Goal: Communication & Community: Answer question/provide support

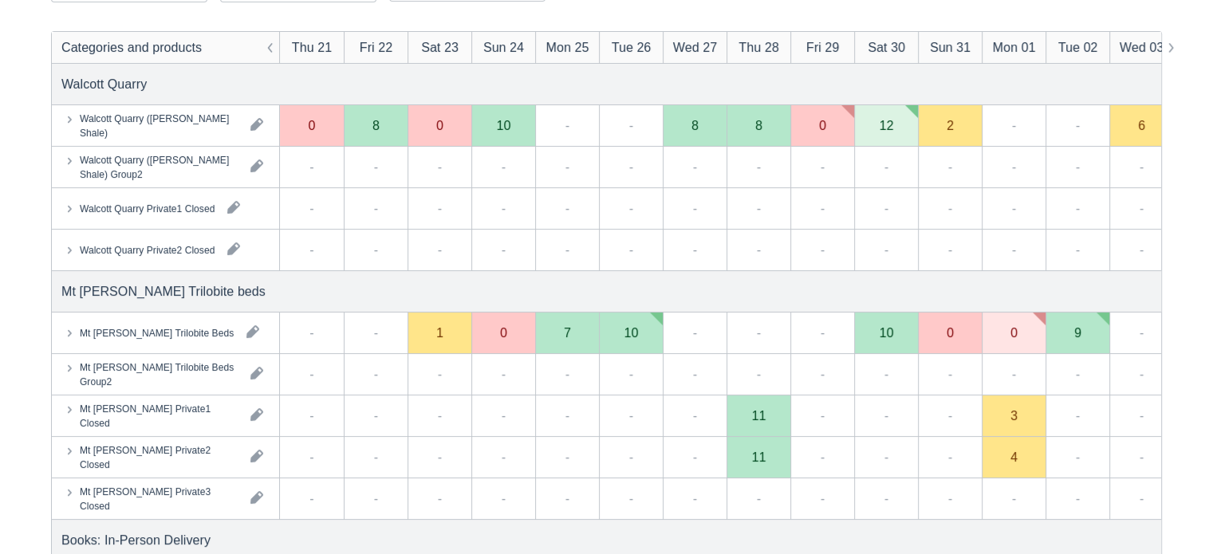
scroll to position [319, 0]
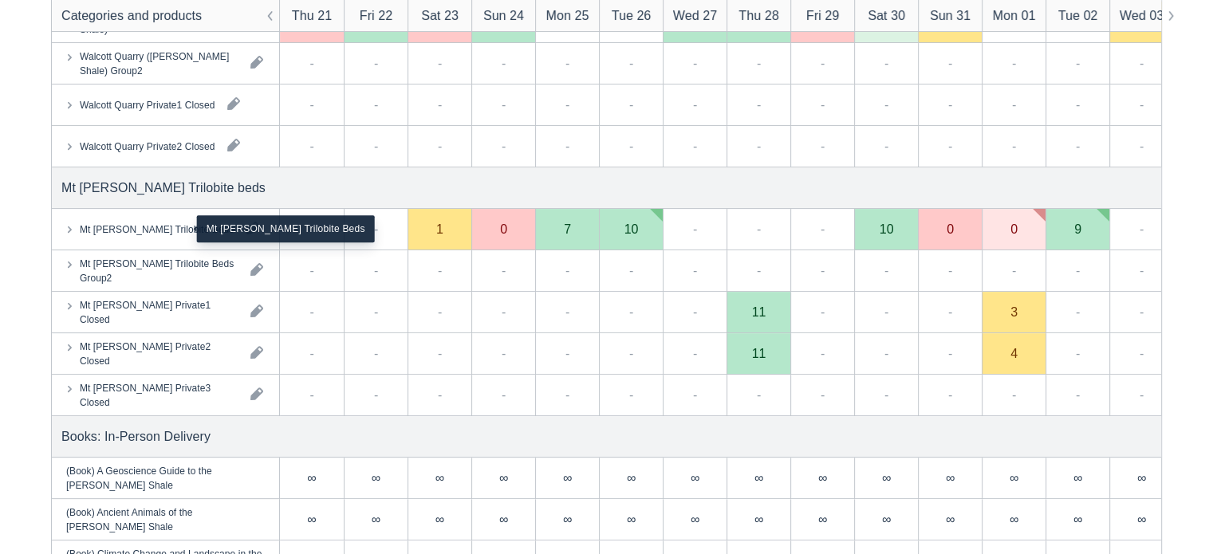
click at [144, 223] on div "Mt Stephen Trilobite Beds" at bounding box center [157, 229] width 154 height 14
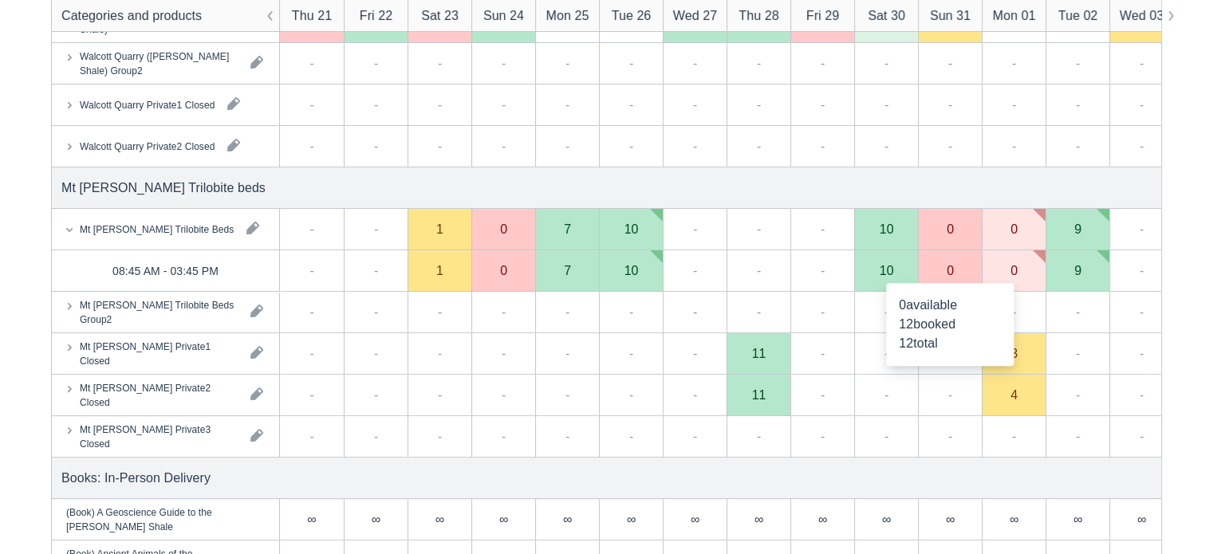
click at [937, 270] on div "0" at bounding box center [950, 270] width 64 height 41
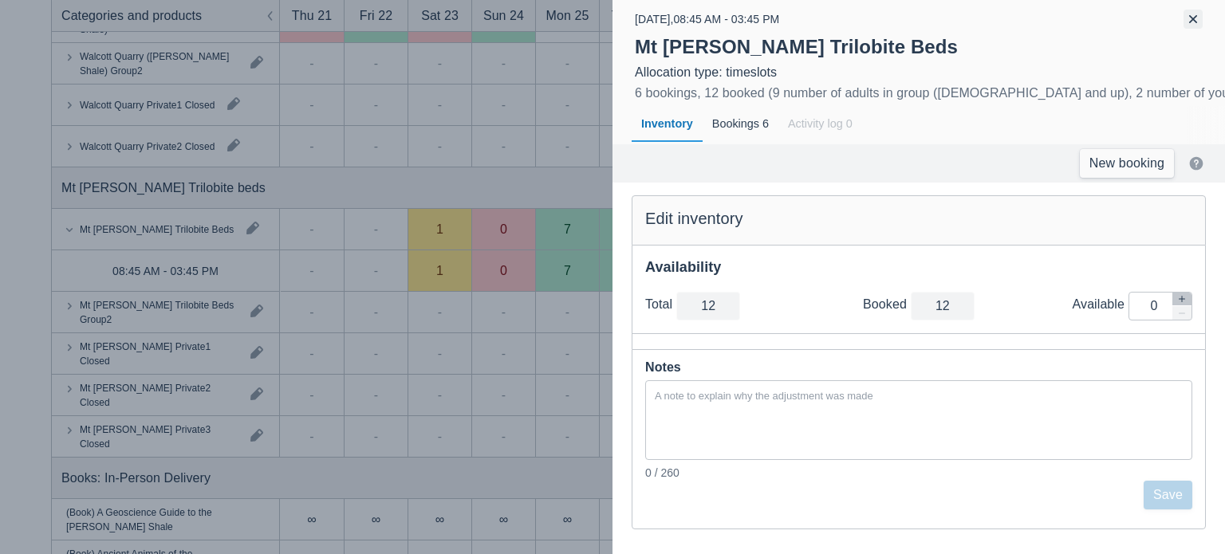
click at [1197, 18] on button "button" at bounding box center [1193, 19] width 19 height 19
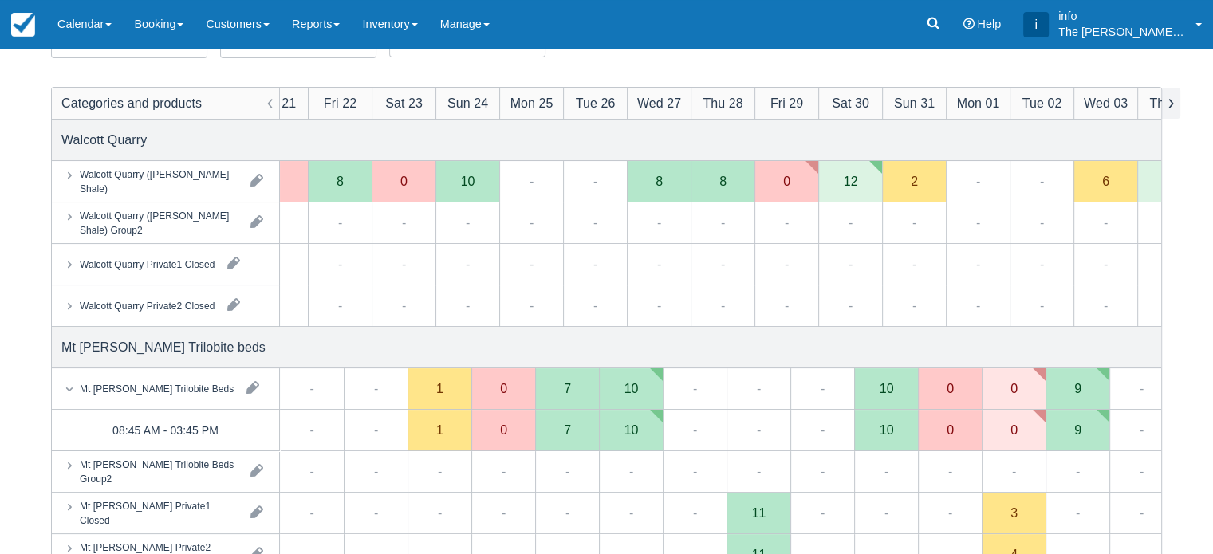
scroll to position [0, 0]
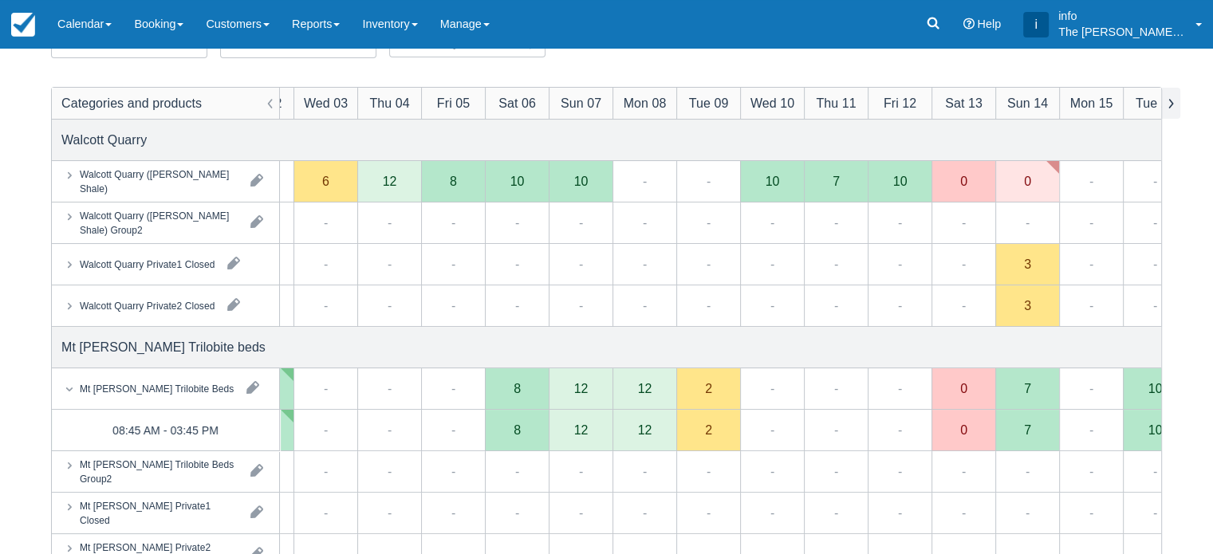
click at [1169, 104] on button "button" at bounding box center [1170, 103] width 19 height 31
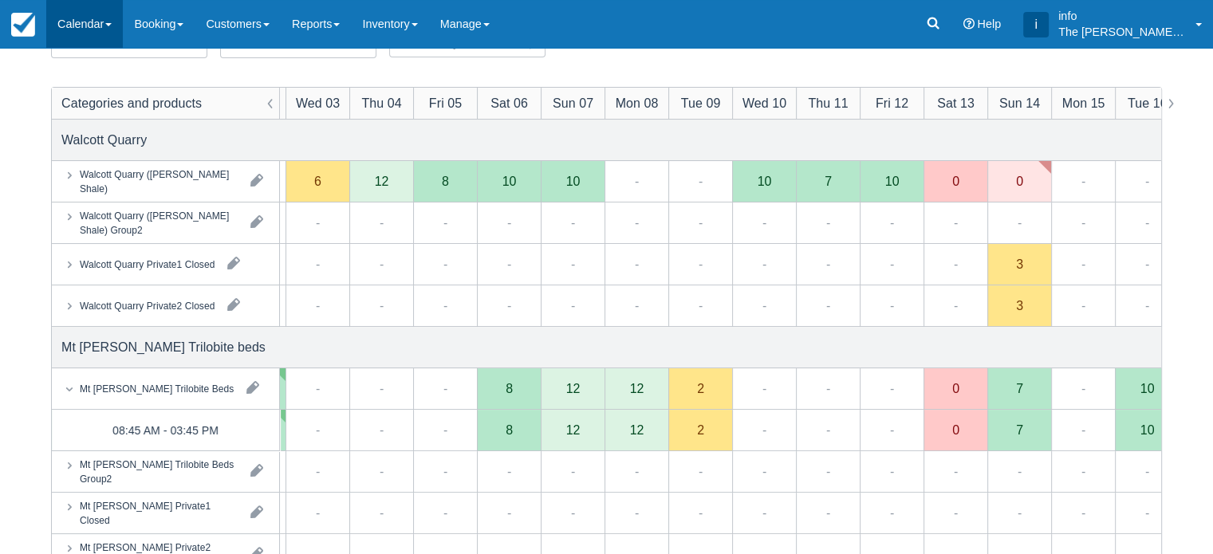
click at [112, 26] on link "Calendar" at bounding box center [84, 24] width 77 height 48
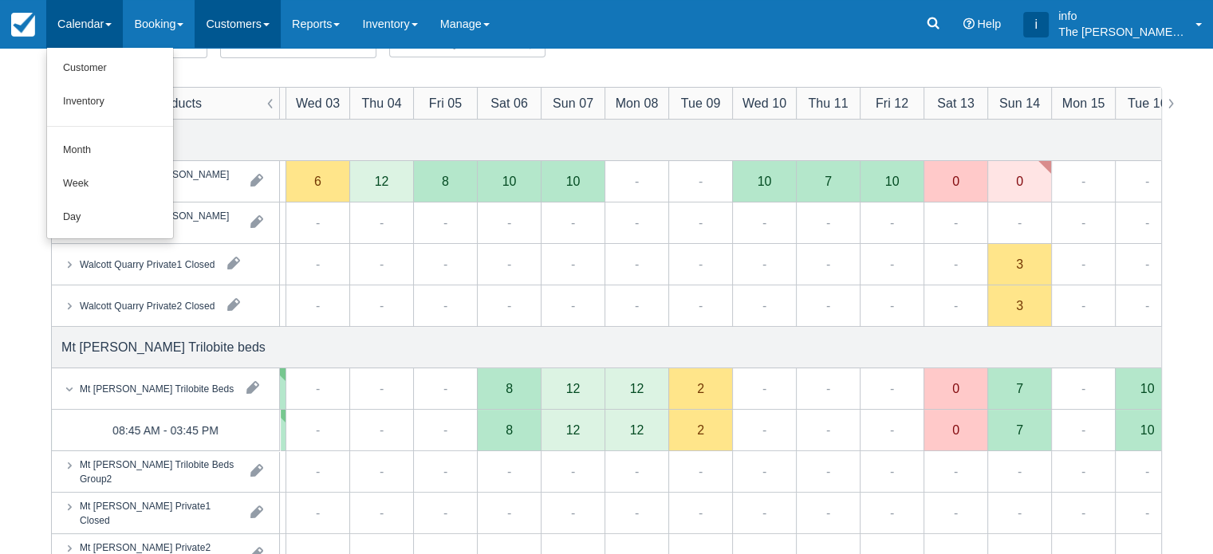
click at [242, 18] on link "Customers" at bounding box center [238, 24] width 86 height 48
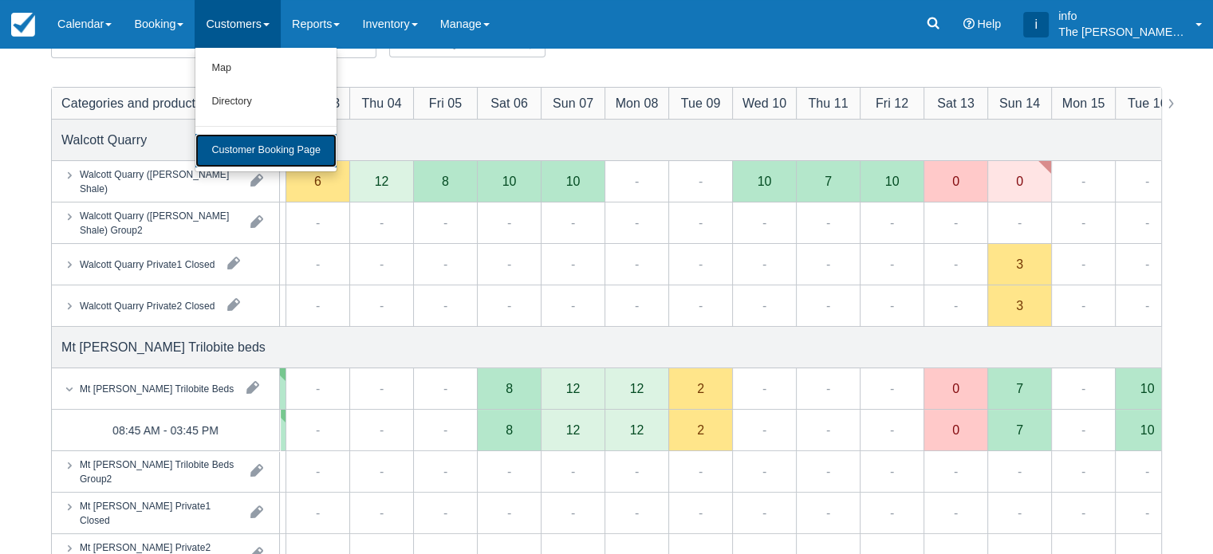
click at [261, 156] on link "Customer Booking Page" at bounding box center [265, 151] width 141 height 34
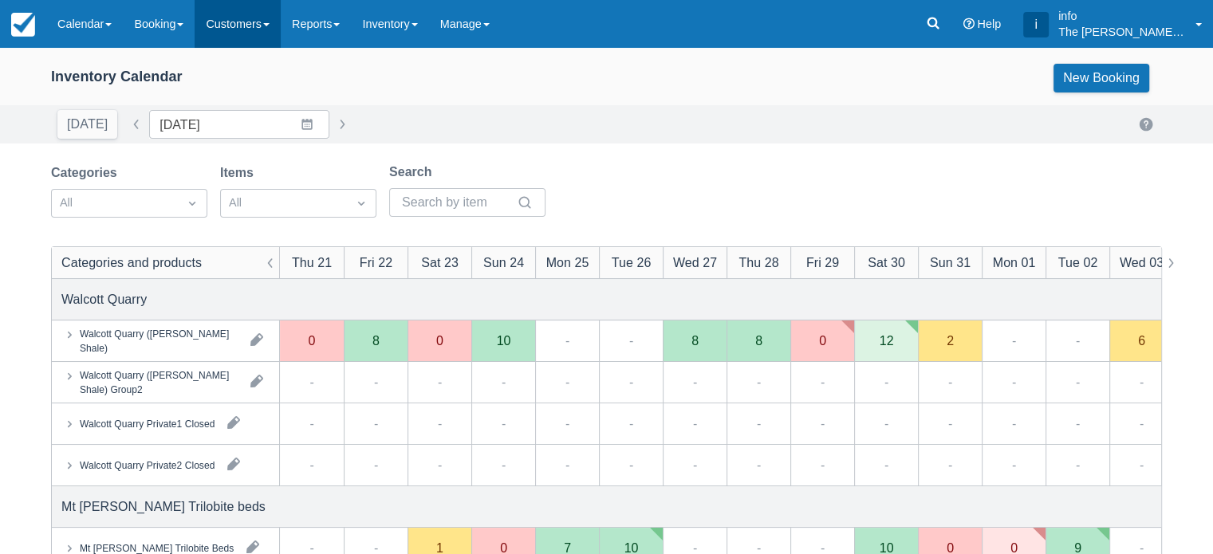
click at [235, 34] on link "Customers" at bounding box center [238, 24] width 86 height 48
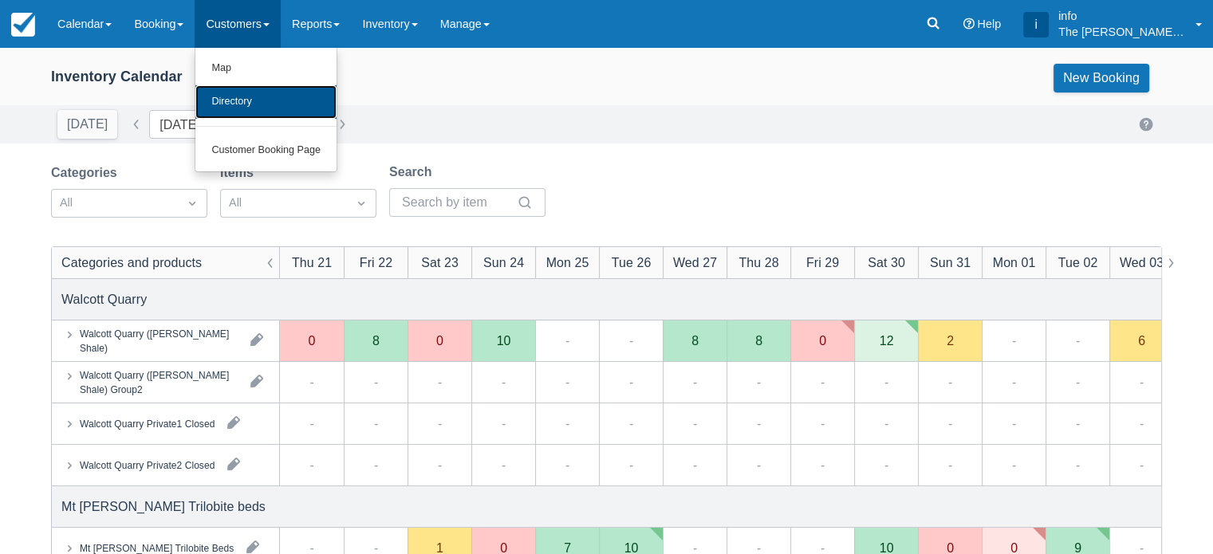
click at [232, 106] on link "Directory" at bounding box center [265, 102] width 141 height 34
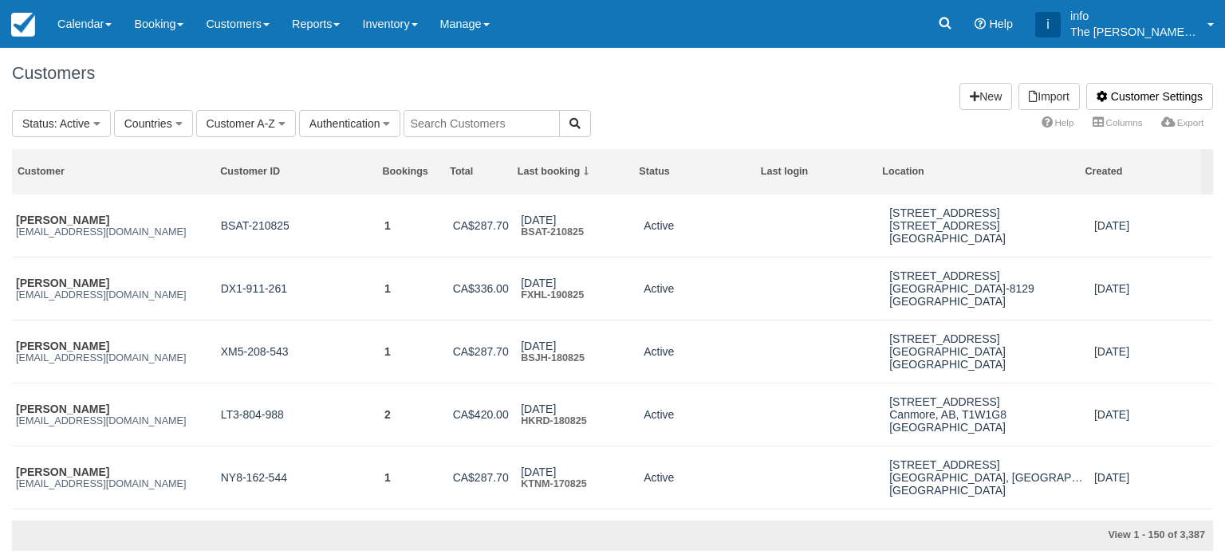
click at [449, 121] on input "text" at bounding box center [482, 123] width 156 height 27
paste input "mcollard@sfu.ca"
type input "mcollard@sfu.ca"
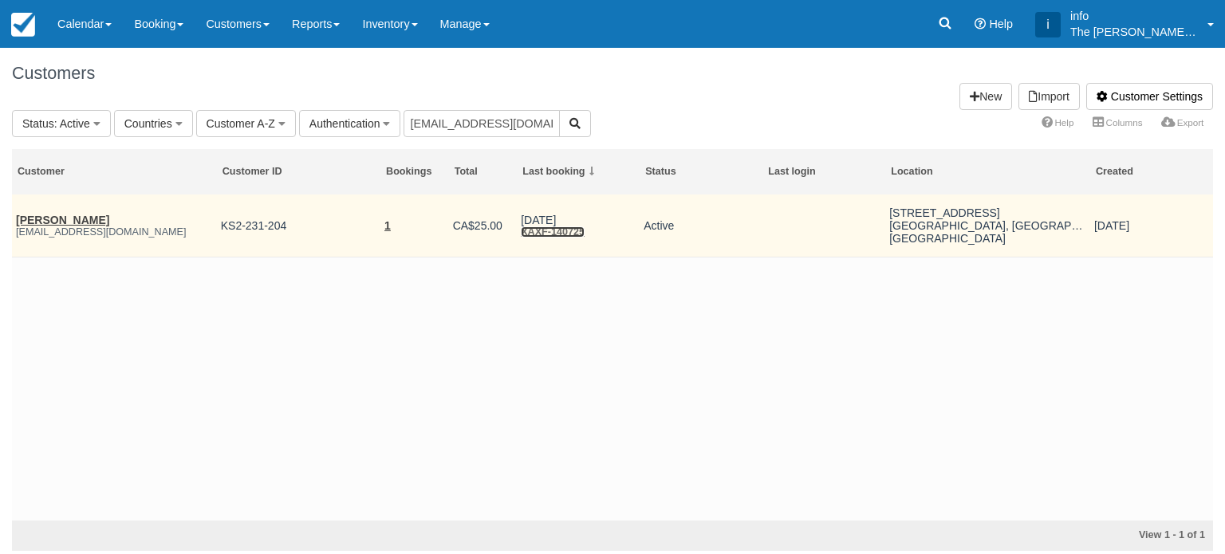
click at [565, 230] on link "XAXF-140725" at bounding box center [553, 232] width 64 height 11
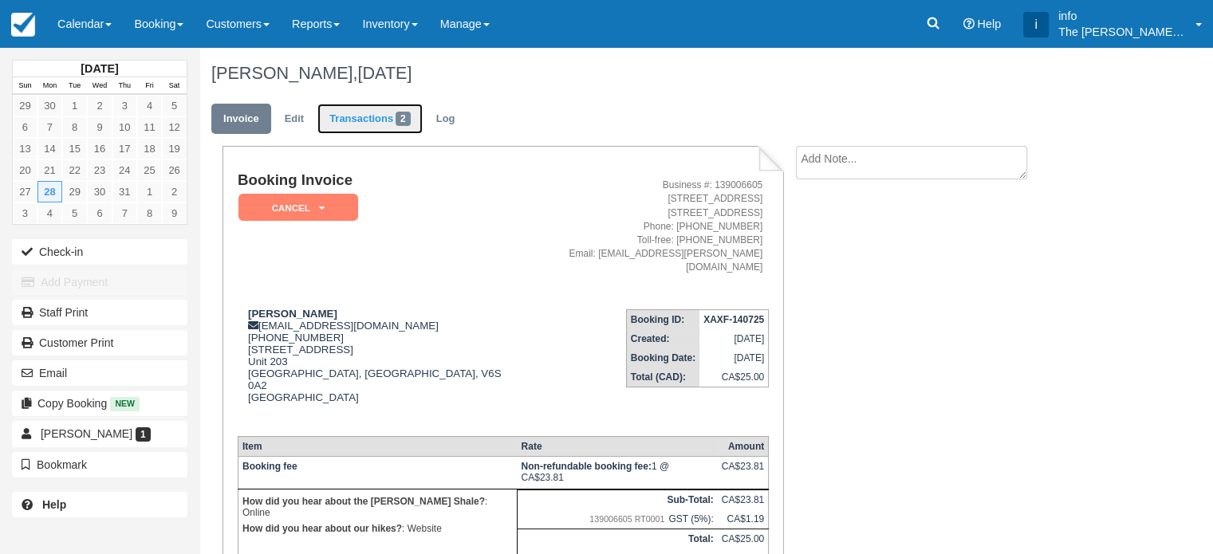
click at [375, 122] on link "Transactions 2" at bounding box center [369, 119] width 105 height 31
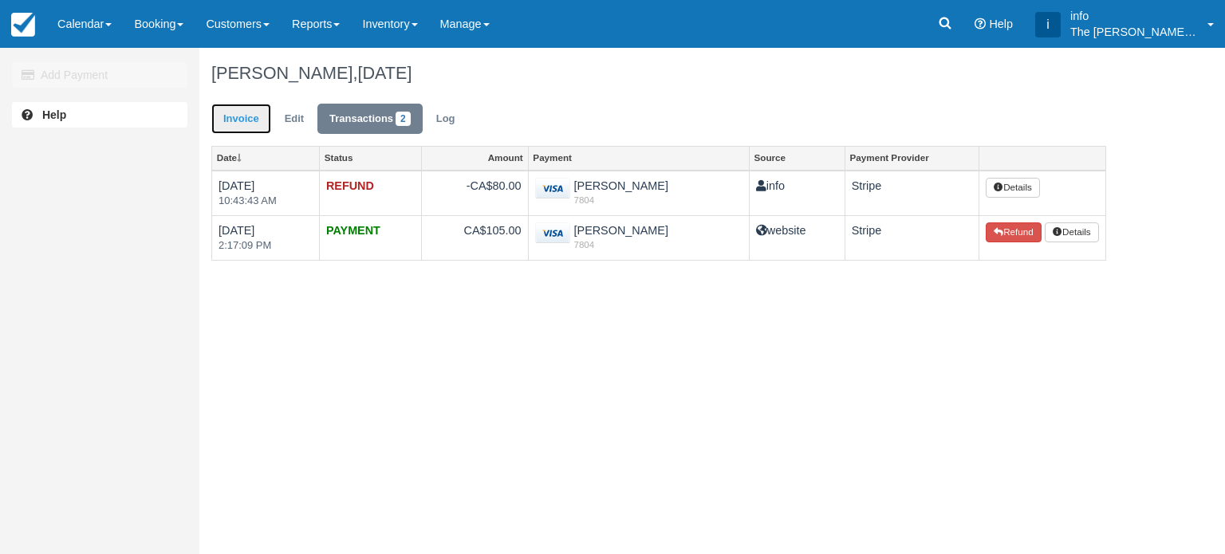
click at [241, 117] on link "Invoice" at bounding box center [241, 119] width 60 height 31
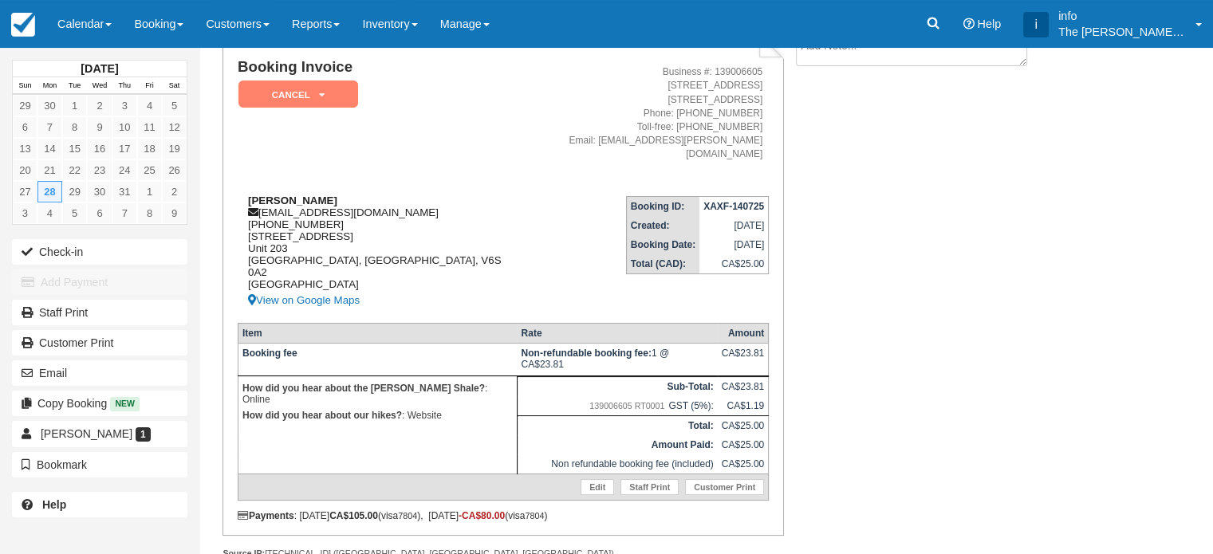
scroll to position [127, 0]
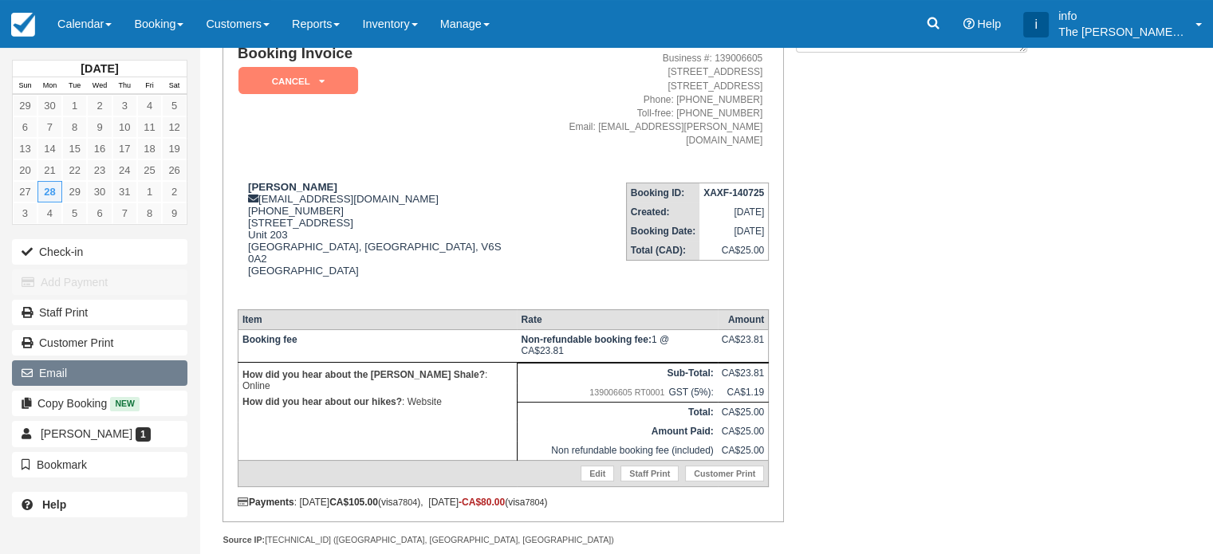
click at [80, 368] on button "Email" at bounding box center [99, 374] width 175 height 26
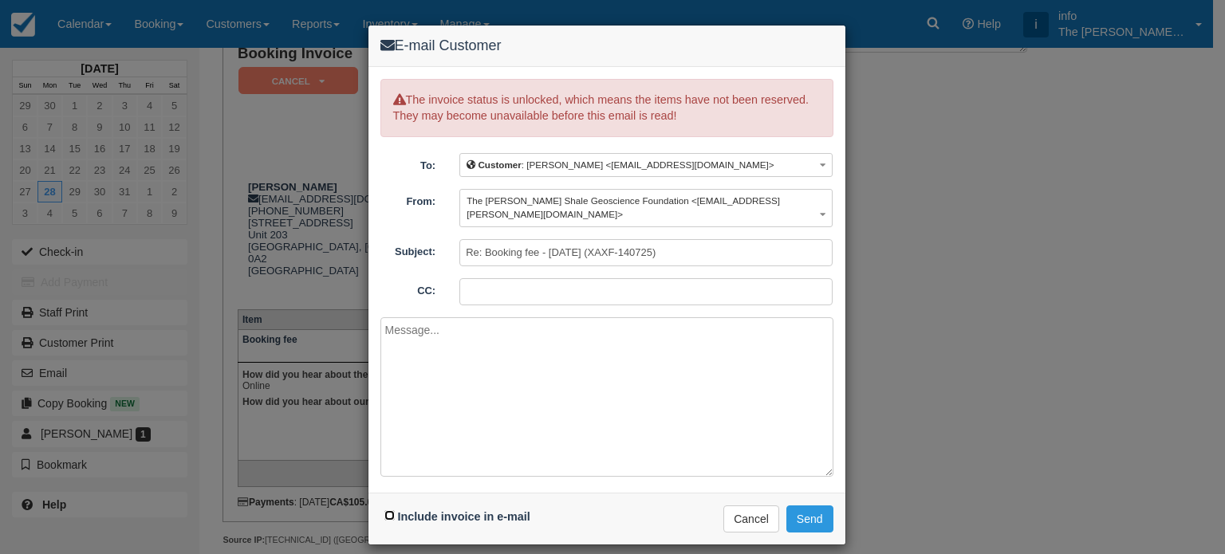
click at [389, 511] on input "Include invoice in e-mail" at bounding box center [389, 516] width 10 height 10
checkbox input "true"
click at [408, 346] on textarea at bounding box center [606, 397] width 453 height 160
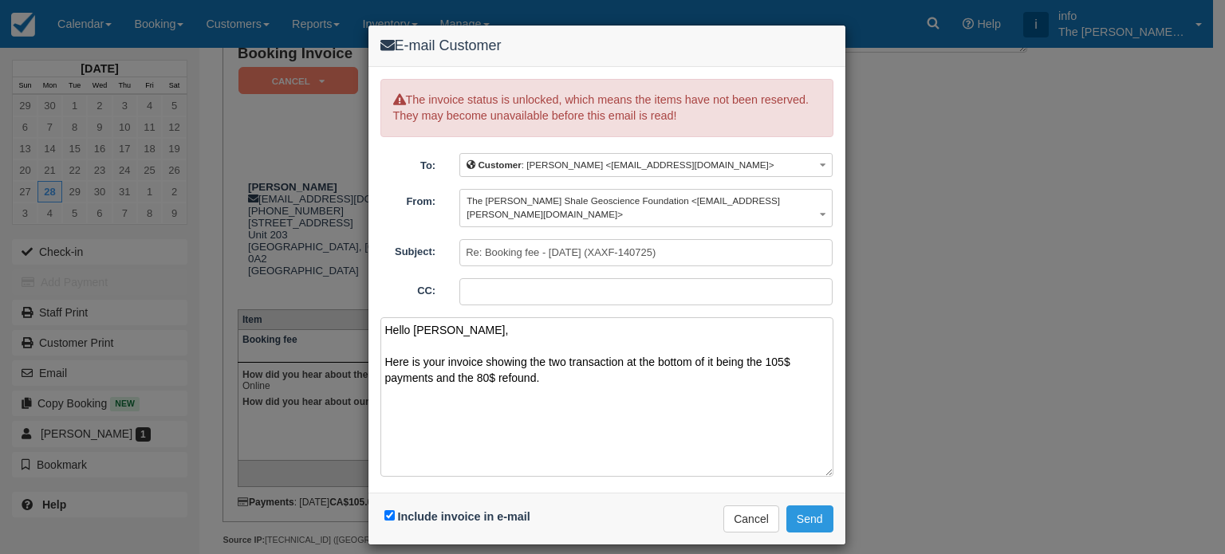
click at [529, 363] on textarea "Hello Mark, Here is your invoice showing the two transaction at the bottom of i…" at bounding box center [606, 397] width 453 height 160
click at [520, 364] on textarea "Hello Mark, Here is your invoice showing the two transaction at the bottom of i…" at bounding box center [606, 397] width 453 height 160
drag, startPoint x: 520, startPoint y: 364, endPoint x: 495, endPoint y: 385, distance: 33.4
click at [495, 385] on textarea "Hello Mark, Here is your invoice showing the two transaction at the bottom of i…" at bounding box center [606, 397] width 453 height 160
click at [542, 365] on textarea "Hello [PERSON_NAME], Here is your invoice showing the two transaction at the bo…" at bounding box center [606, 397] width 453 height 160
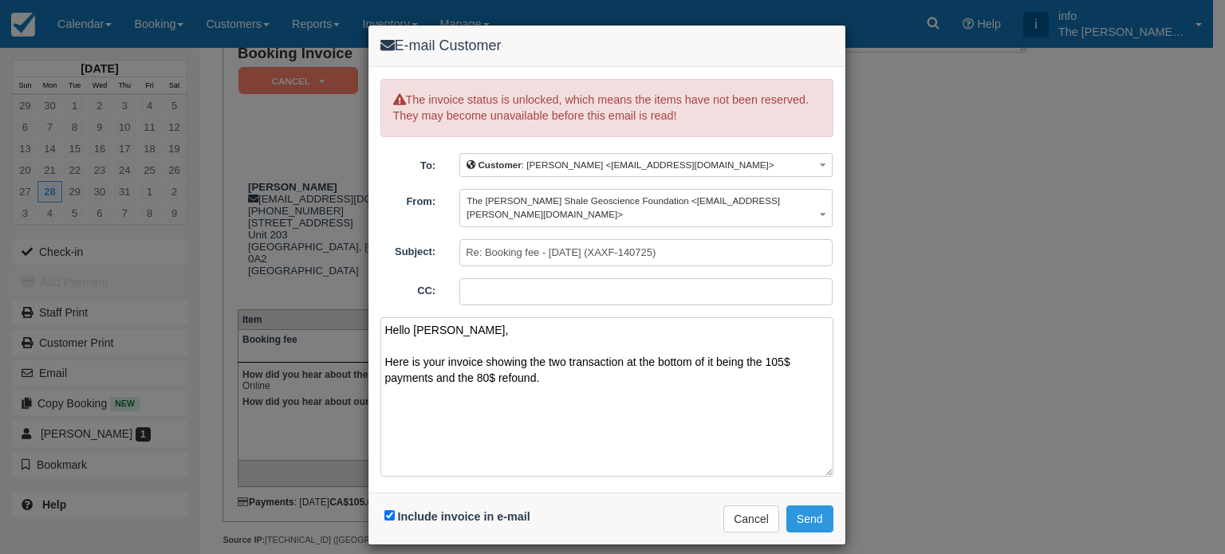
click at [530, 361] on textarea "Hello [PERSON_NAME], Here is your invoice showing the two transaction at the bo…" at bounding box center [606, 397] width 453 height 160
click at [544, 366] on textarea "Hello Mark, Here is your invoice showing the two transaction at the bottom of i…" at bounding box center [606, 397] width 453 height 160
click at [511, 365] on textarea "Hello Mark, Here is your invoice showing the two transaction at the bottom of i…" at bounding box center [606, 397] width 453 height 160
drag, startPoint x: 517, startPoint y: 363, endPoint x: 509, endPoint y: 387, distance: 25.2
click at [509, 387] on textarea "Hello Mark, Here is your invoice showing the two transaction at the bottom of i…" at bounding box center [606, 397] width 453 height 160
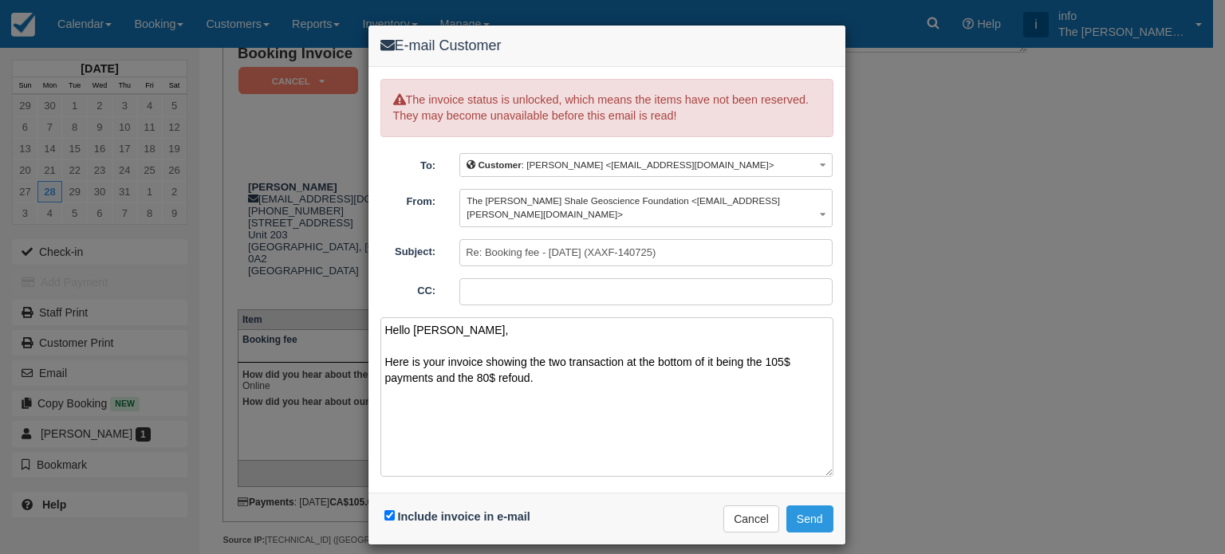
click at [525, 365] on textarea "Hello Mark, Here is your invoice showing the two transaction at the bottom of i…" at bounding box center [606, 397] width 453 height 160
type textarea "Hello Mark, Here is your invoice showing the two transaction at the bottom of i…"
click at [576, 53] on div "E-mail Customer" at bounding box center [607, 46] width 477 height 41
drag, startPoint x: 570, startPoint y: 34, endPoint x: 483, endPoint y: 43, distance: 87.4
click at [483, 43] on div "E-mail Customer" at bounding box center [607, 46] width 477 height 41
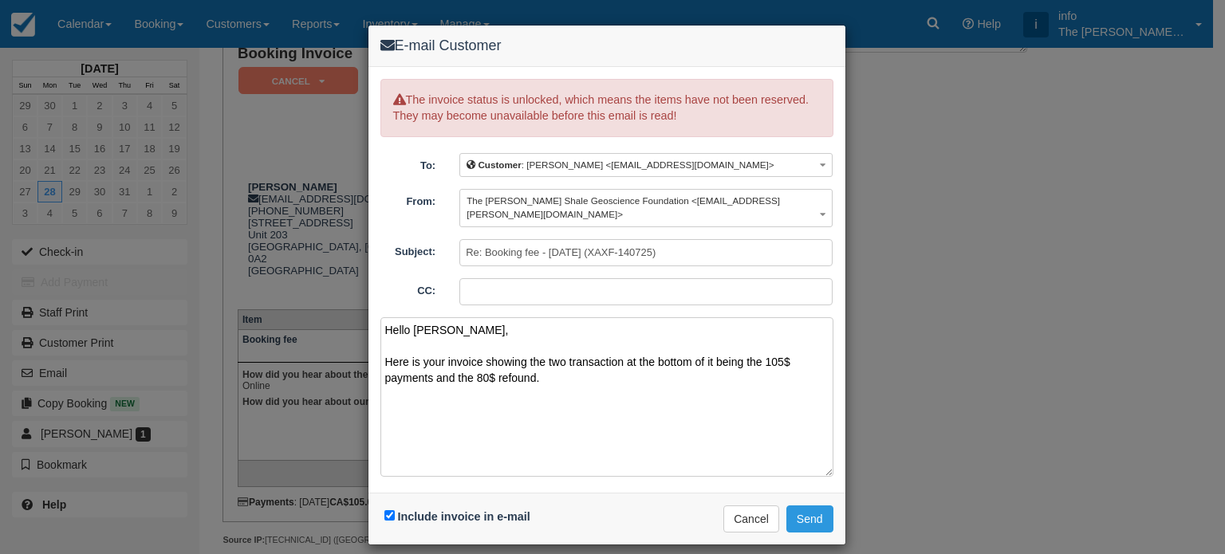
drag, startPoint x: 548, startPoint y: 368, endPoint x: 361, endPoint y: 291, distance: 202.5
click at [361, 291] on div "E-mail Customer The invoice status is unlocked, which means the items have not …" at bounding box center [612, 277] width 1225 height 554
click at [754, 510] on button "Cancel" at bounding box center [751, 519] width 56 height 27
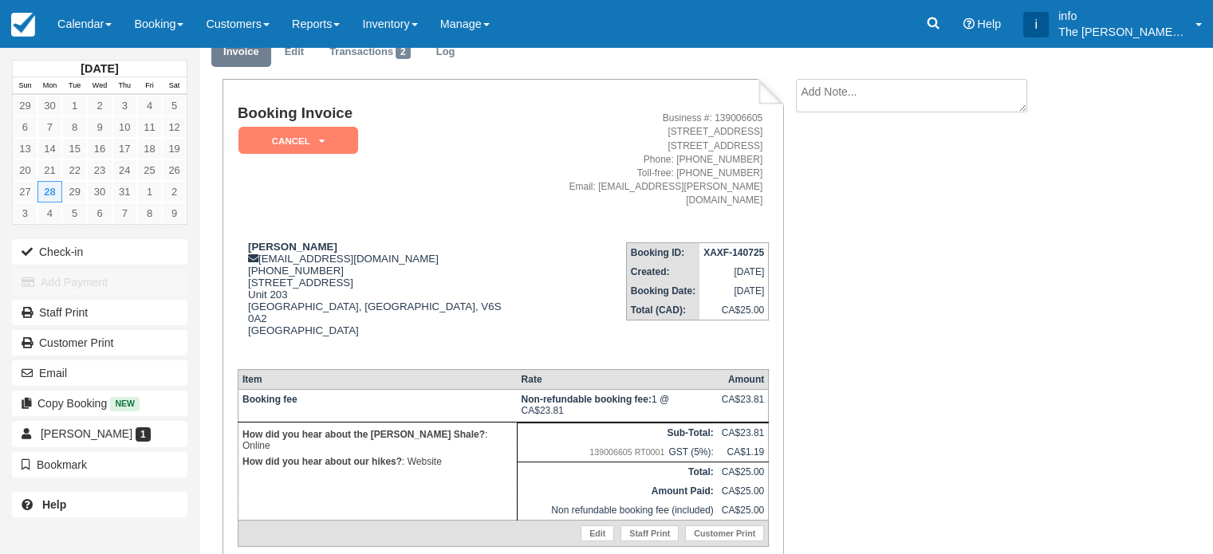
scroll to position [47, 0]
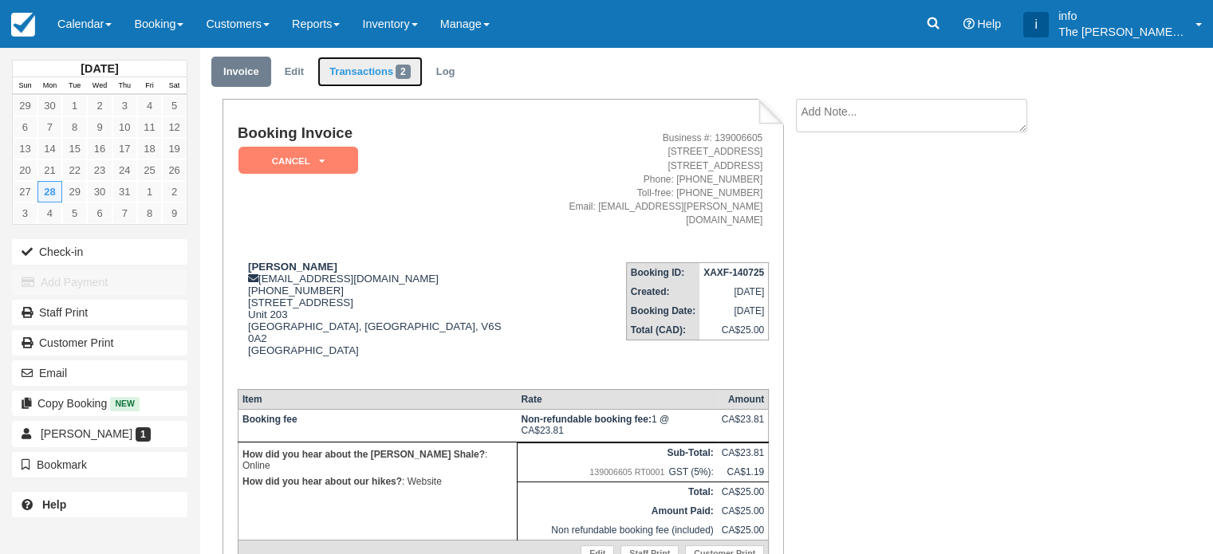
click at [370, 74] on link "Transactions 2" at bounding box center [369, 72] width 105 height 31
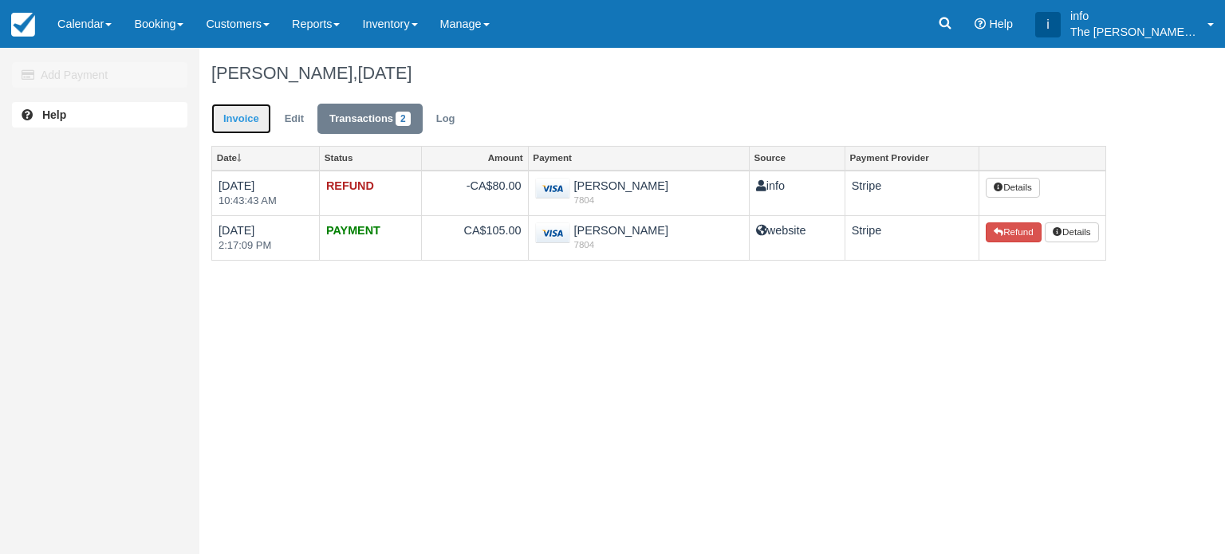
click at [238, 120] on link "Invoice" at bounding box center [241, 119] width 60 height 31
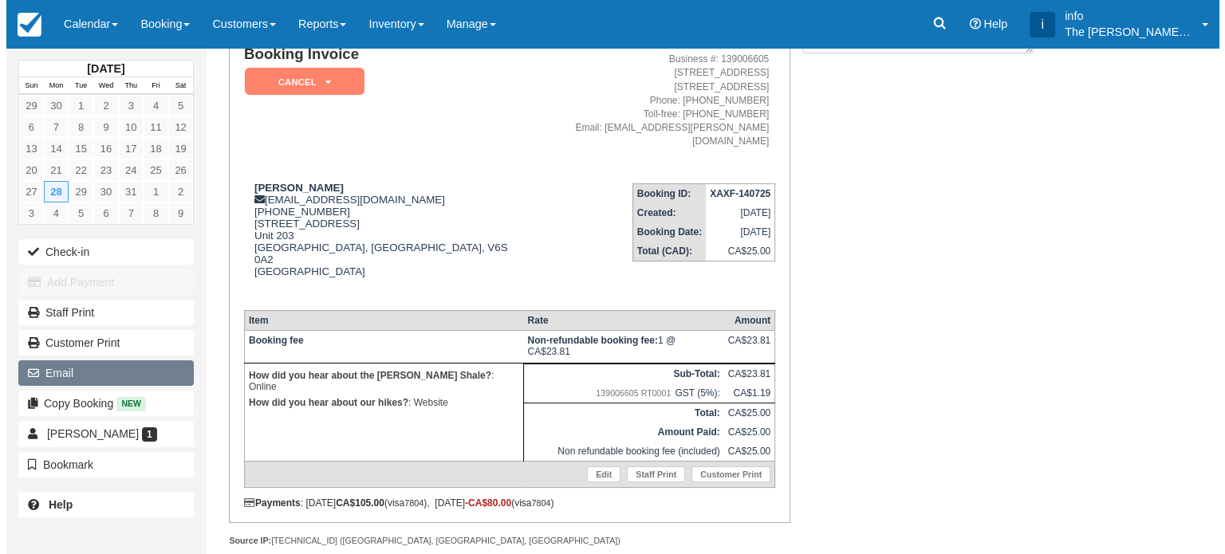
scroll to position [127, 0]
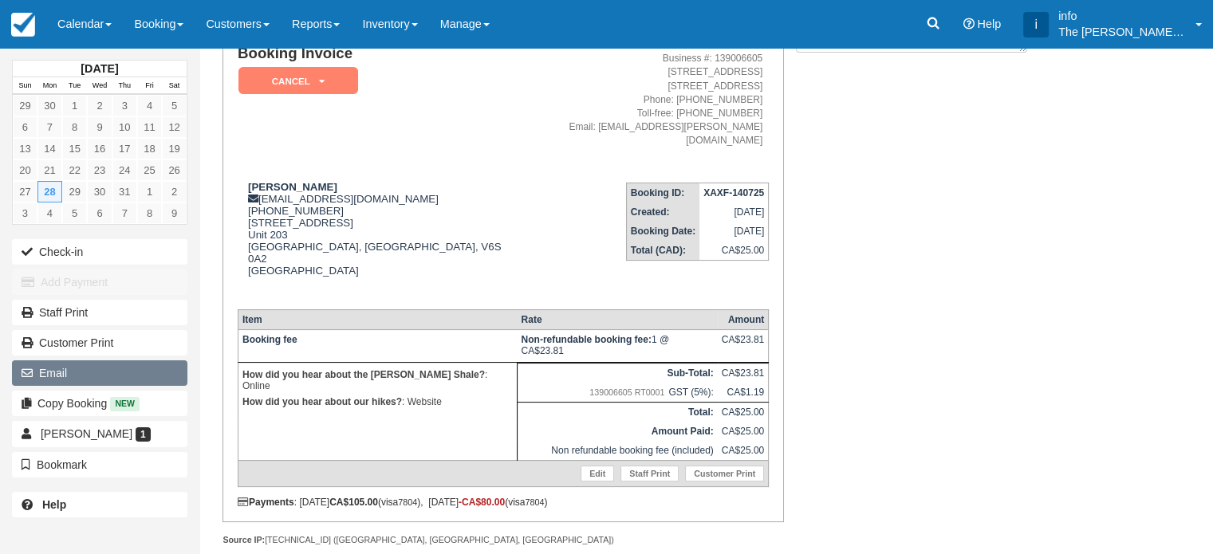
click at [74, 373] on button "Email" at bounding box center [99, 374] width 175 height 26
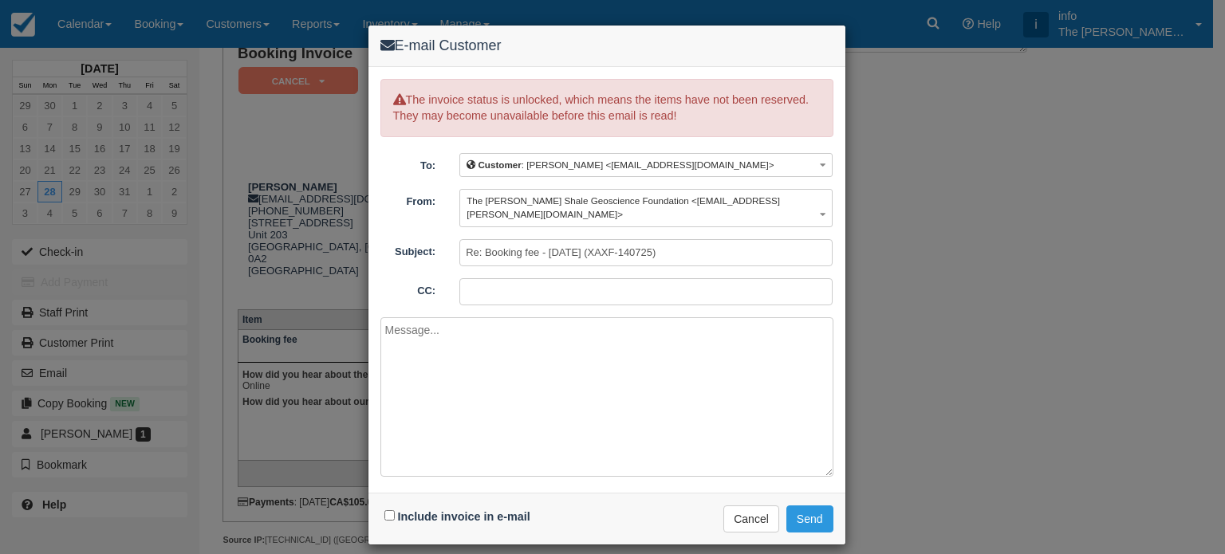
paste textarea "Hello Mark, Here is your invoice showing the two transaction at the bottom of i…"
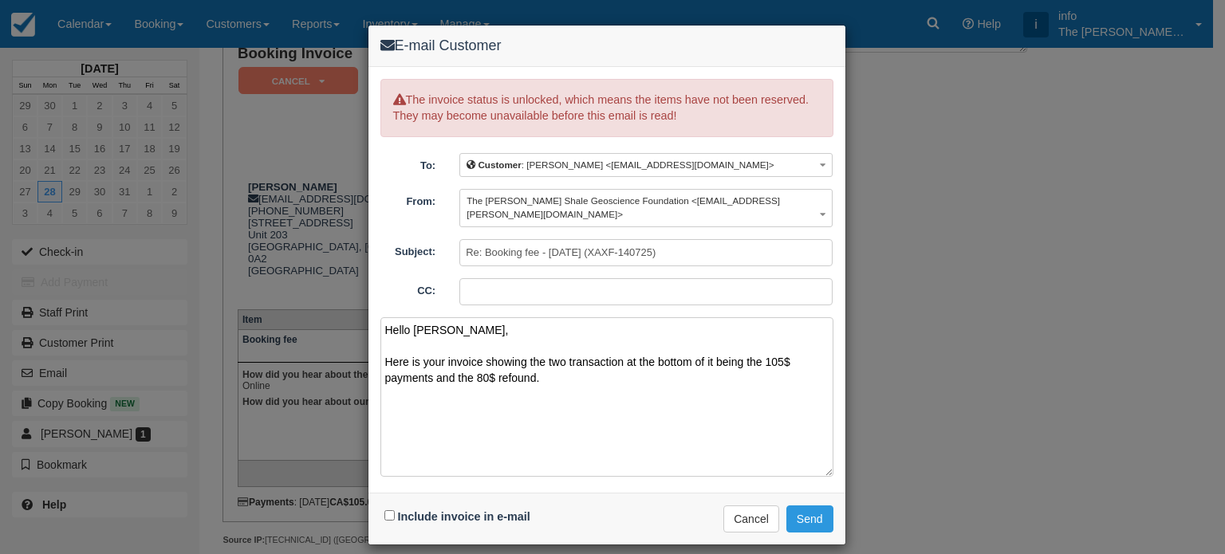
type textarea "Hello Mark, Here is your invoice showing the two transaction at the bottom of i…"
click at [388, 511] on input "Include invoice in e-mail" at bounding box center [389, 516] width 10 height 10
checkbox input "true"
click at [518, 364] on textarea "Hello Mark, Here is your invoice showing the two transaction at the bottom of i…" at bounding box center [606, 397] width 453 height 160
click at [568, 363] on textarea "Hello Mark, Here is your invoice showing the two transaction at the bottom of i…" at bounding box center [606, 397] width 453 height 160
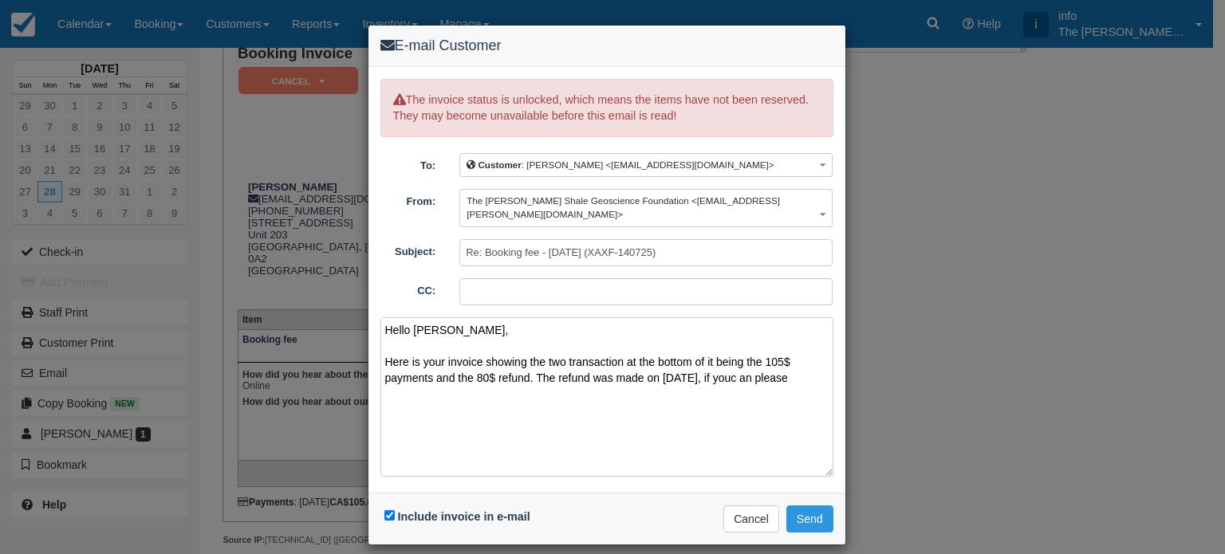
click at [742, 365] on textarea "Hello Mark, Here is your invoice showing the two transaction at the bottom of i…" at bounding box center [606, 397] width 453 height 160
click at [743, 362] on textarea "Hello Mark, Here is your invoice showing the two transaction at the bottom of i…" at bounding box center [606, 397] width 453 height 160
click at [802, 368] on textarea "Hello Mark, Here is your invoice showing the two transaction at the bottom of i…" at bounding box center [606, 397] width 453 height 160
drag, startPoint x: 493, startPoint y: 377, endPoint x: 502, endPoint y: 377, distance: 8.8
click at [502, 377] on textarea "Hello Mark, Here is your invoice showing the two transaction at the bottom of i…" at bounding box center [606, 397] width 453 height 160
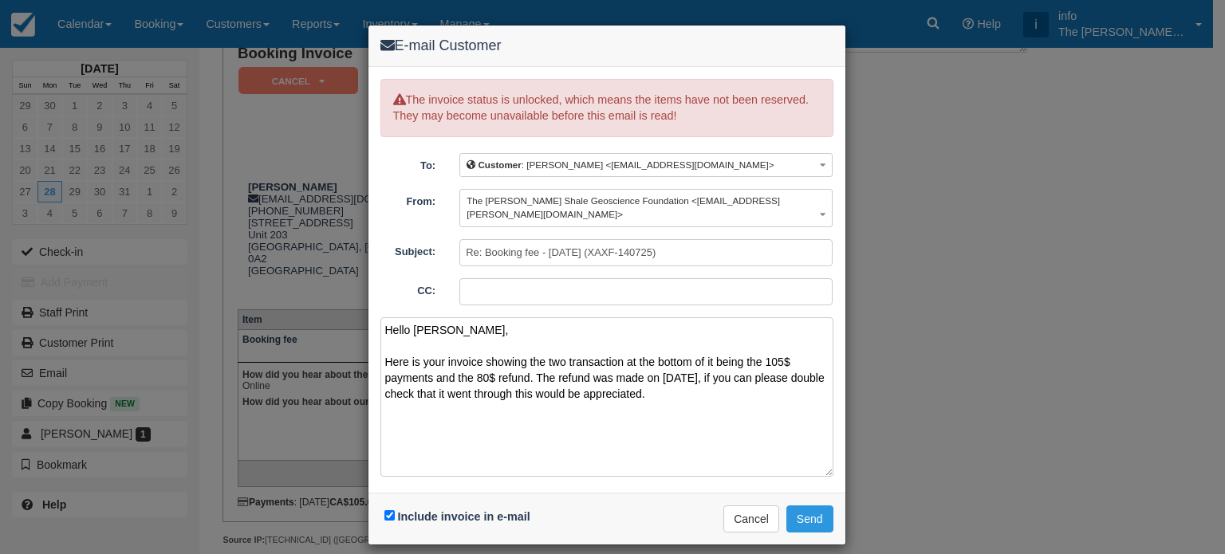
click at [699, 384] on textarea "Hello Mark, Here is your invoice showing the two transaction at the bottom of i…" at bounding box center [606, 397] width 453 height 160
paste textarea "Kind regards, Antoine Archambault The Burgess Shale Geoscience Foundation 201 K…"
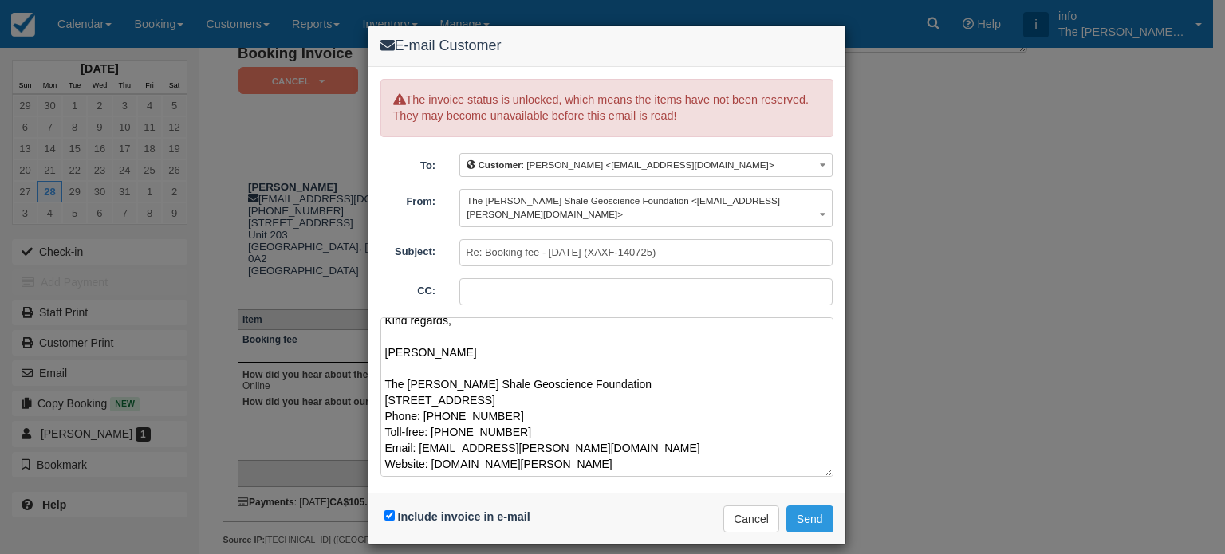
scroll to position [0, 0]
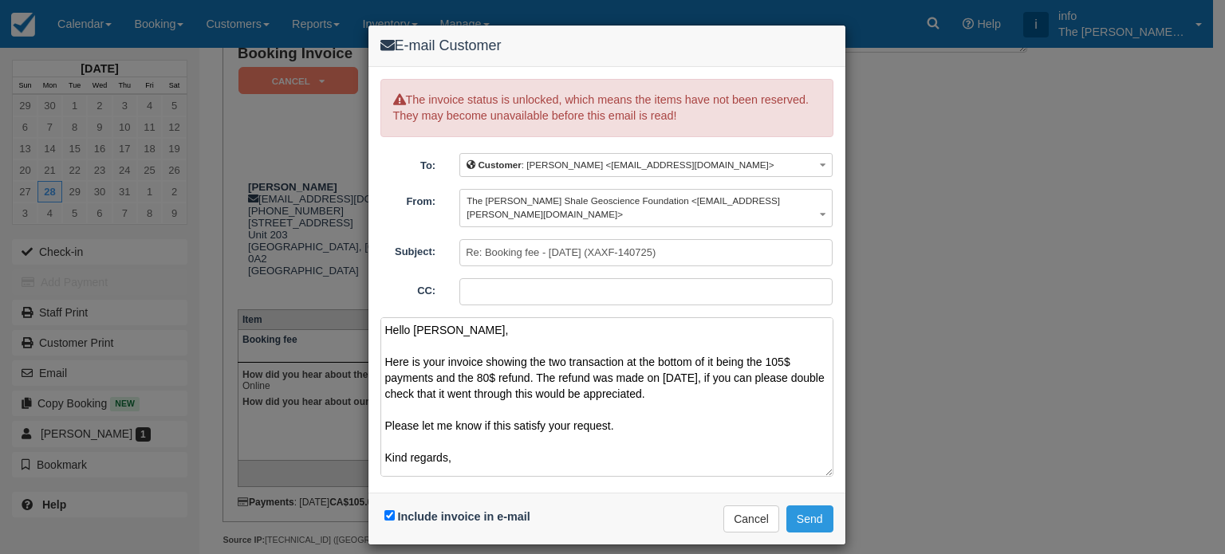
click at [623, 345] on textarea "Hello Mark, Here is your invoice showing the two transaction at the bottom of i…" at bounding box center [606, 397] width 453 height 160
click at [720, 347] on textarea "Hello Mark, Here is your invoice showing the two transactions, at the bottom of…" at bounding box center [606, 397] width 453 height 160
click at [713, 380] on textarea "Hello Mark, Here is your invoice showing the two transactions, at the bottom of…" at bounding box center [606, 397] width 453 height 160
type textarea "Hello Mark, Here is your invoice showing the two transactions, at the bottom of…"
click at [802, 506] on button "Send" at bounding box center [810, 519] width 47 height 27
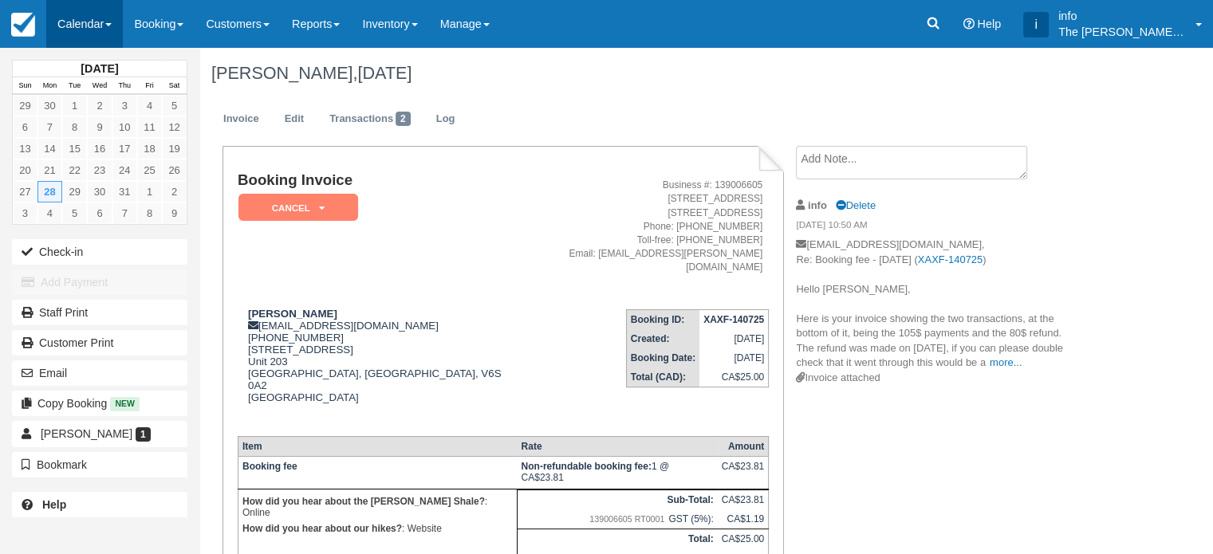
click at [105, 18] on link "Calendar" at bounding box center [84, 24] width 77 height 48
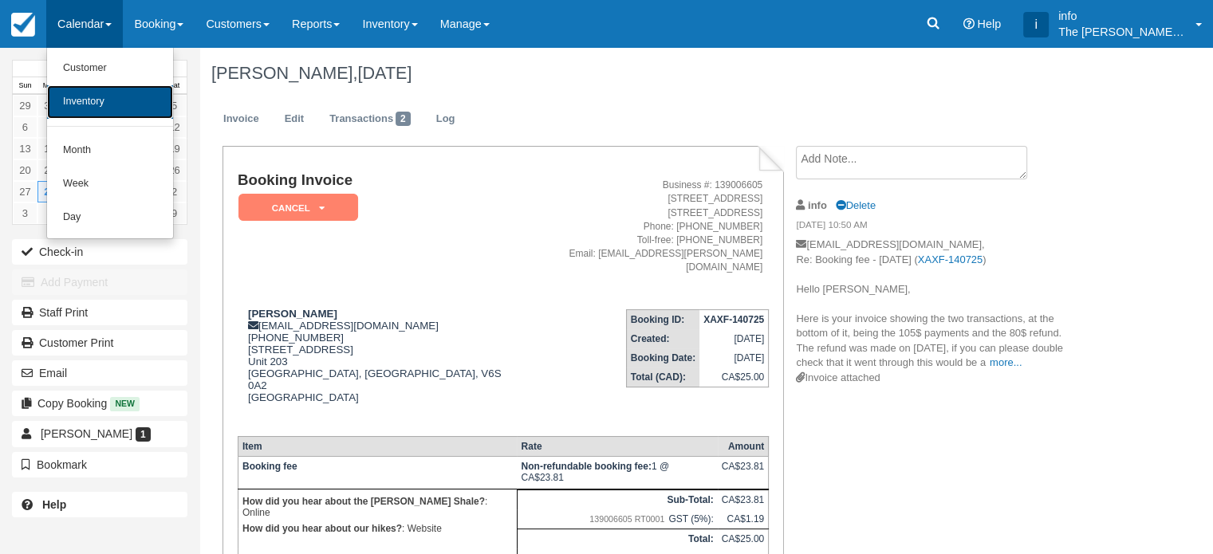
click at [102, 94] on link "Inventory" at bounding box center [110, 102] width 126 height 34
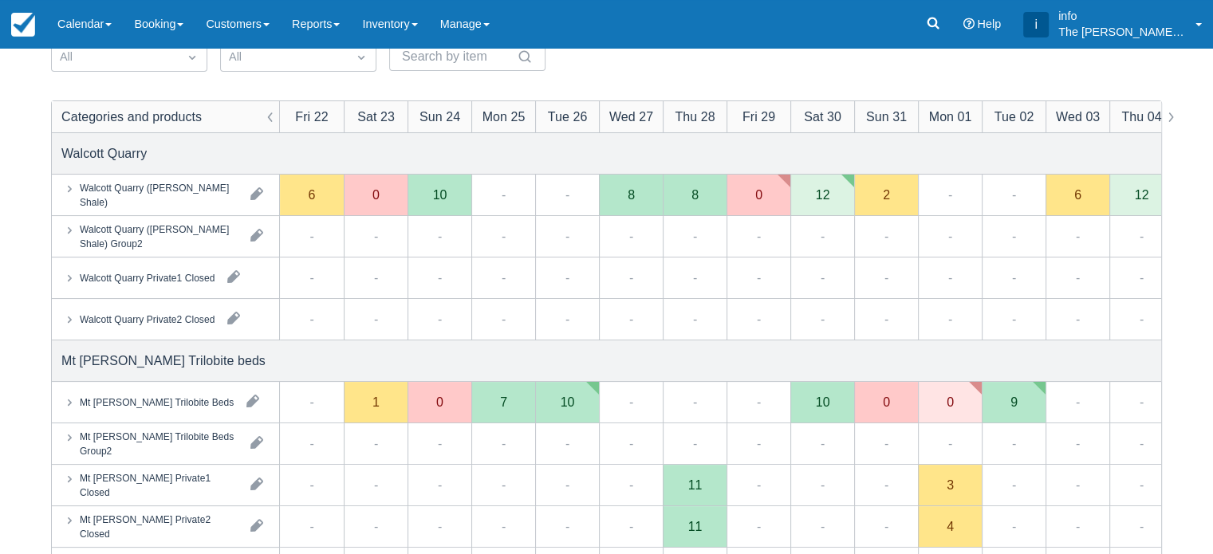
scroll to position [160, 0]
